Goal: Task Accomplishment & Management: Manage account settings

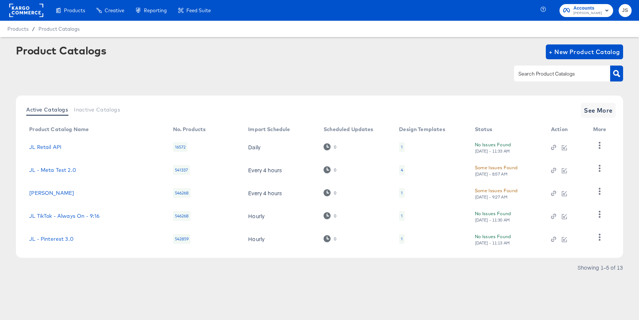
click at [401, 144] on div "1" at bounding box center [402, 147] width 2 height 6
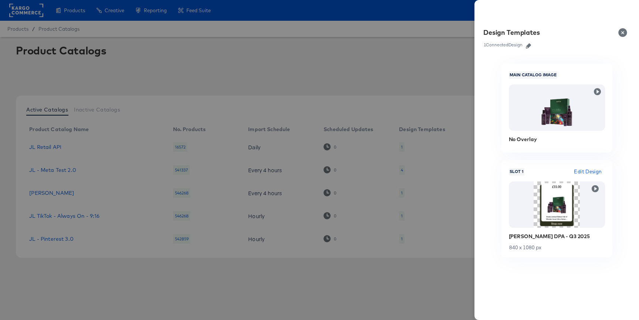
click at [583, 170] on span "Edit Design" at bounding box center [588, 171] width 28 height 9
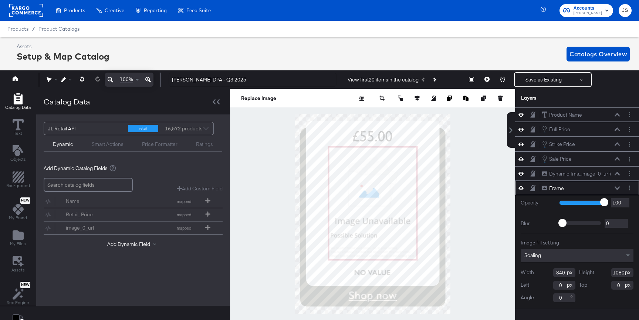
click at [617, 188] on icon at bounding box center [617, 187] width 5 height 3
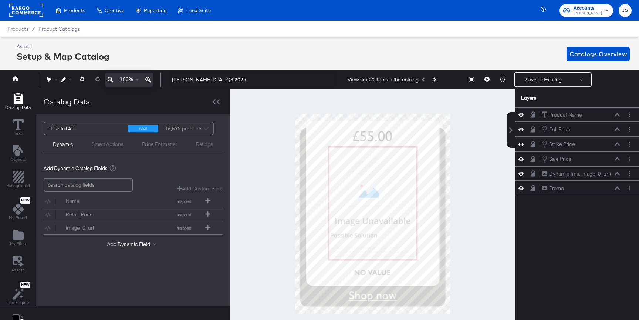
click at [485, 81] on icon at bounding box center [487, 79] width 5 height 5
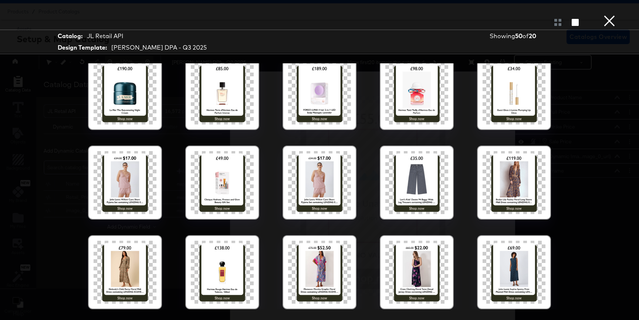
scroll to position [18, 0]
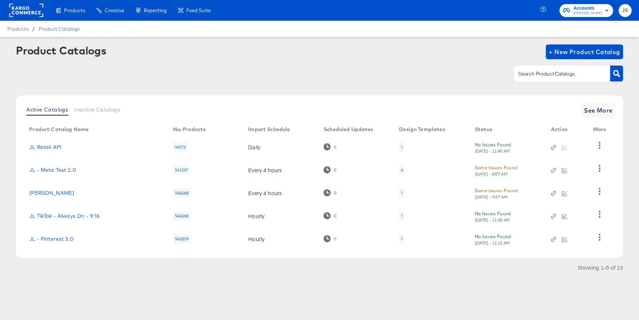
click at [401, 146] on div "1" at bounding box center [402, 147] width 2 height 6
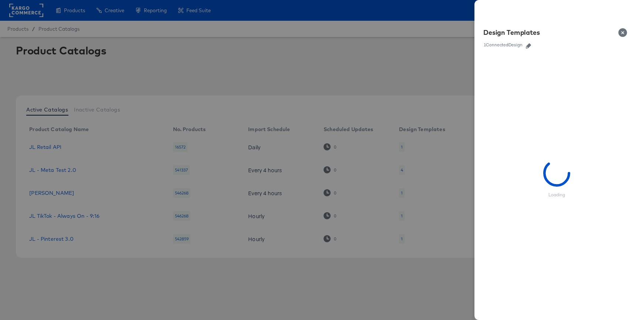
click at [527, 48] on icon "button" at bounding box center [528, 45] width 5 height 5
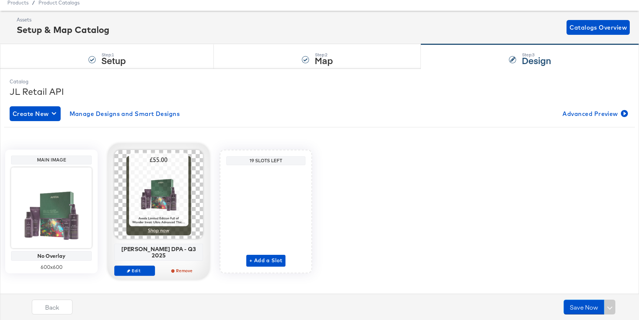
scroll to position [31, 0]
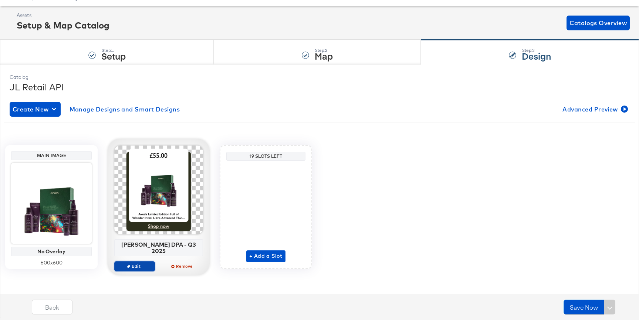
click at [143, 263] on button "Edit" at bounding box center [134, 266] width 41 height 10
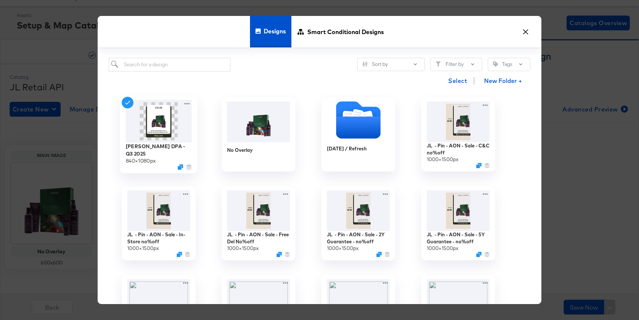
click at [183, 108] on img at bounding box center [159, 121] width 66 height 43
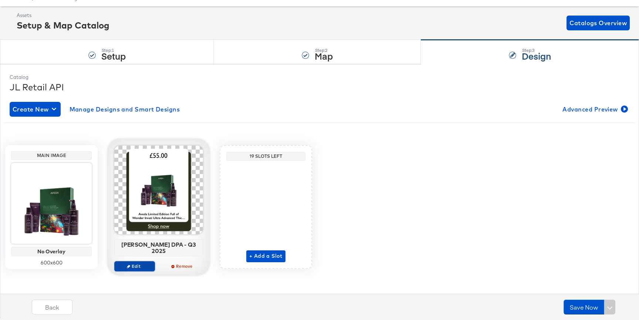
click at [145, 263] on span "Edit" at bounding box center [135, 266] width 34 height 6
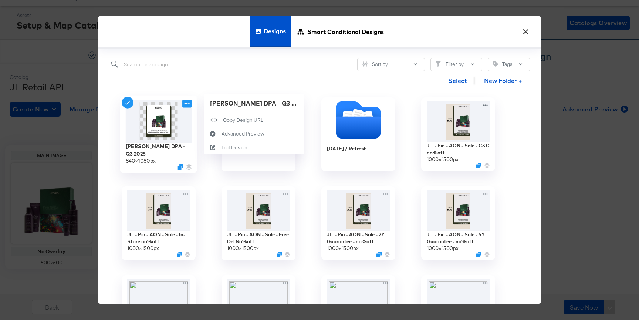
click at [187, 105] on icon at bounding box center [186, 104] width 9 height 8
click at [222, 148] on div "Edit Design Edit Design" at bounding box center [222, 148] width 0 height 0
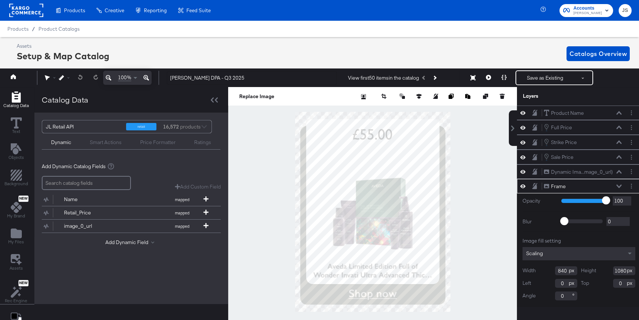
scroll to position [17, 0]
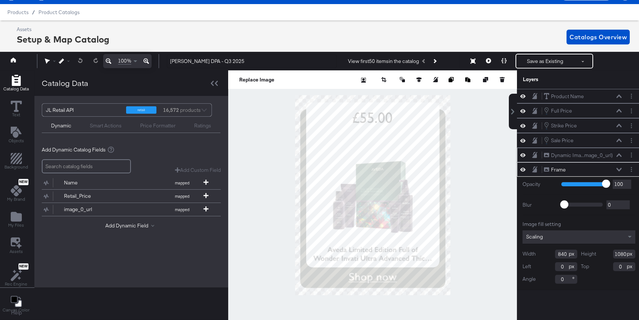
click at [616, 155] on button at bounding box center [619, 155] width 6 height 4
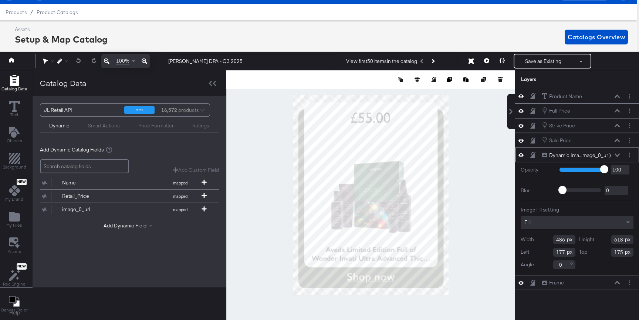
scroll to position [0, 2]
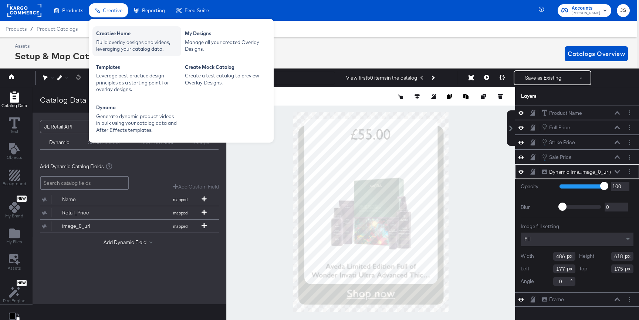
click at [114, 43] on div "Build overlay designs and videos, leveraging your catalog data." at bounding box center [136, 46] width 81 height 14
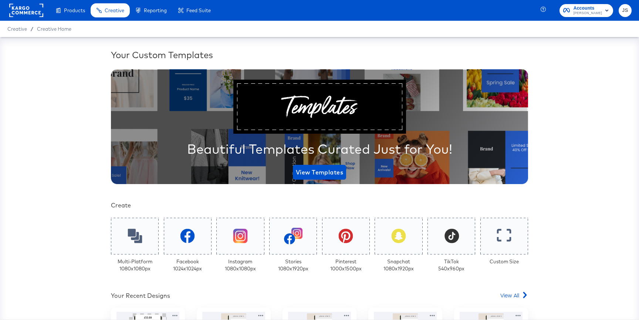
click at [0, 0] on div "Enhance Your Product Catalog, Map Them to Publishers, and Incorporate Overlay D…" at bounding box center [0, 0] width 0 height 0
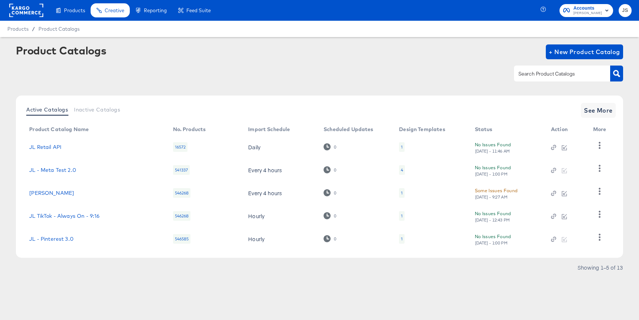
click at [402, 149] on div "1" at bounding box center [402, 147] width 2 height 6
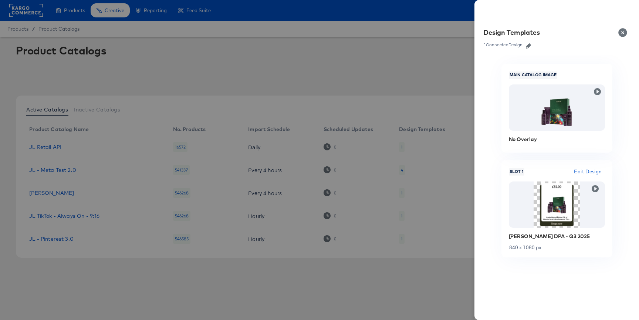
click at [527, 48] on icon "button" at bounding box center [528, 45] width 5 height 5
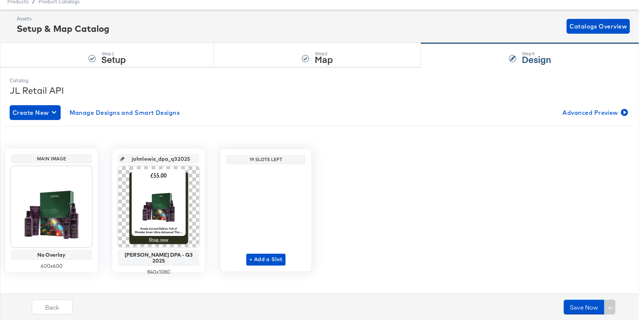
scroll to position [33, 0]
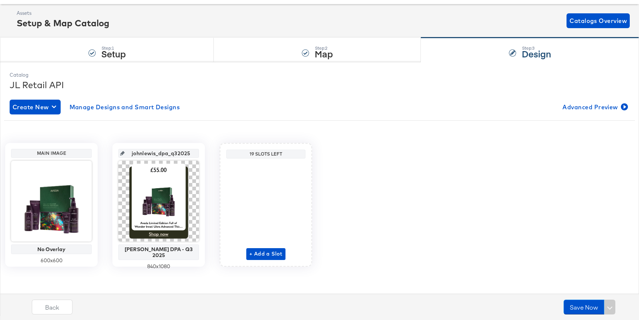
click at [579, 315] on div "Back Save Now" at bounding box center [325, 310] width 647 height 28
click at [579, 306] on button "Save Now" at bounding box center [584, 306] width 41 height 15
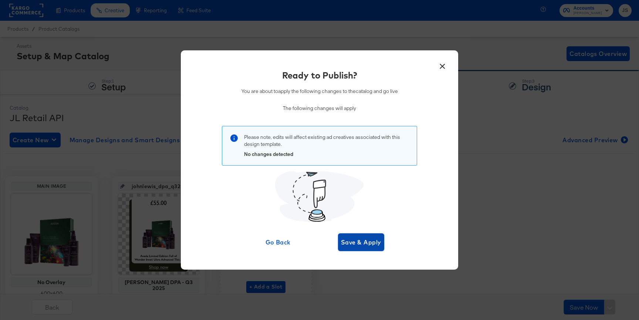
click at [360, 239] on span "Save & Apply" at bounding box center [361, 242] width 40 height 10
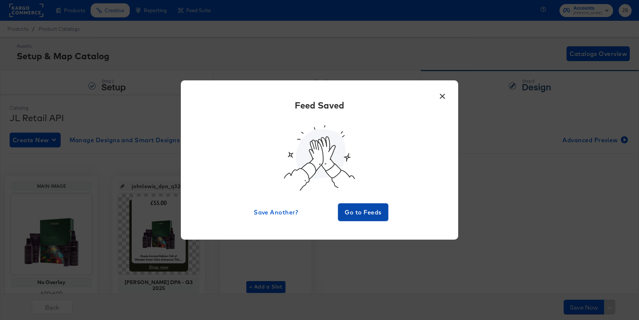
click at [362, 209] on span "Go to Feeds" at bounding box center [363, 212] width 44 height 10
